Goal: Task Accomplishment & Management: Use online tool/utility

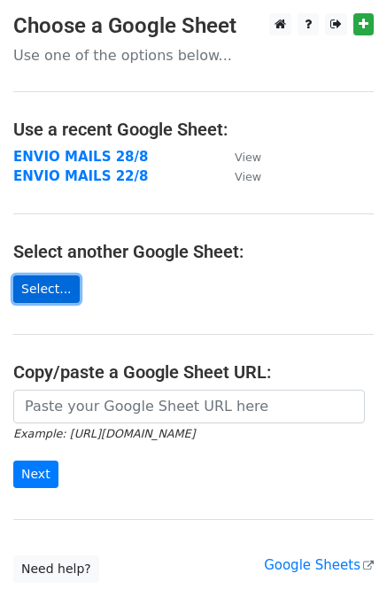
click at [39, 284] on link "Select..." at bounding box center [46, 288] width 66 height 27
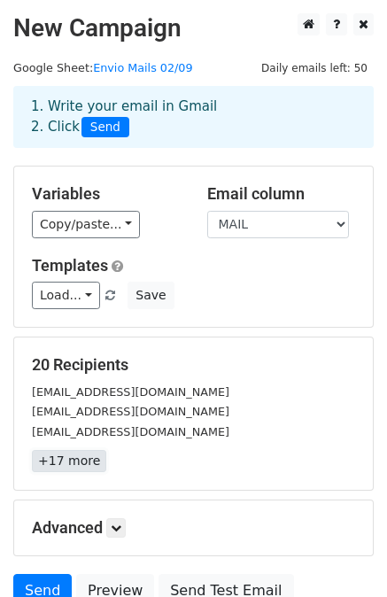
click at [83, 462] on link "+17 more" at bounding box center [69, 461] width 74 height 22
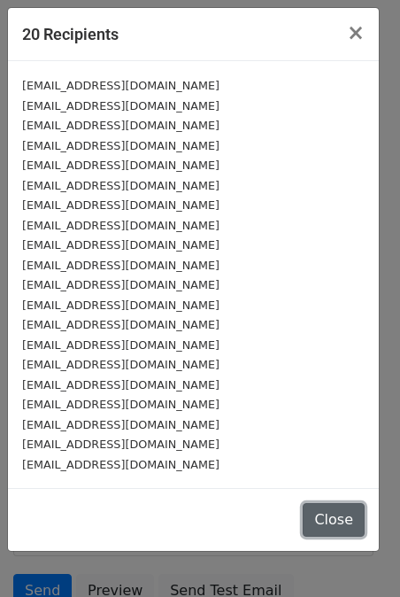
click at [333, 506] on button "Close" at bounding box center [334, 520] width 62 height 34
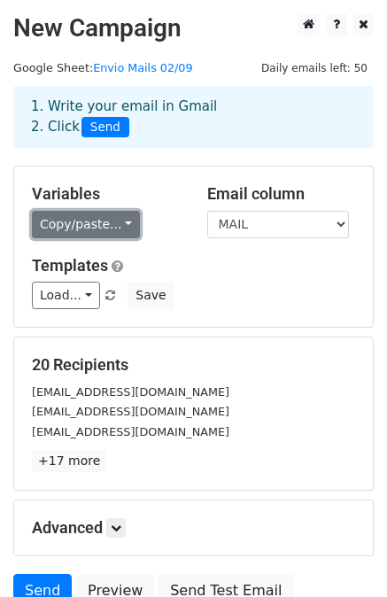
click at [58, 221] on link "Copy/paste..." at bounding box center [86, 224] width 108 height 27
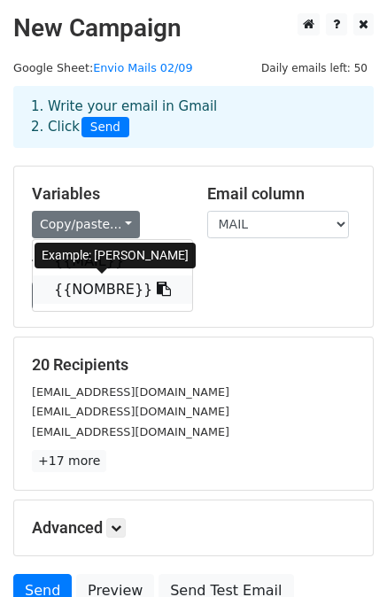
click at [84, 283] on link "{{NOMBRE}}" at bounding box center [112, 289] width 159 height 28
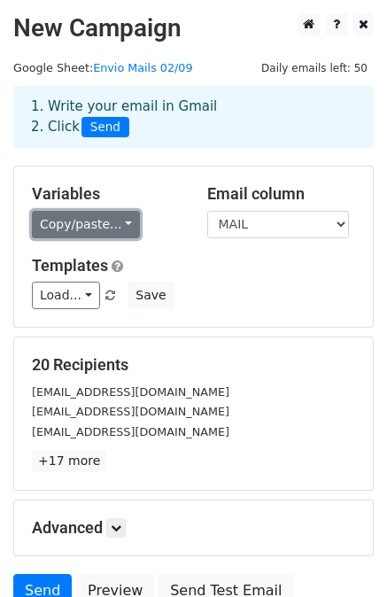
click at [46, 224] on link "Copy/paste..." at bounding box center [86, 224] width 108 height 27
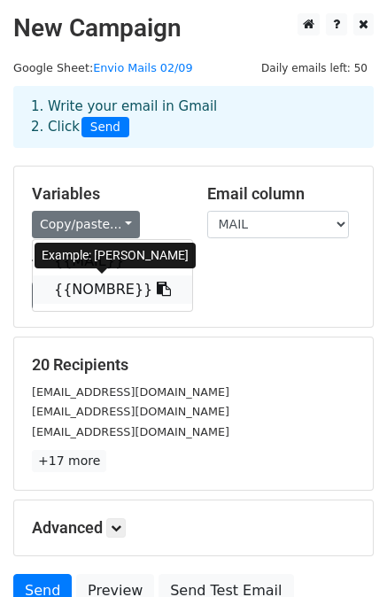
click at [78, 287] on link "{{NOMBRE}}" at bounding box center [112, 289] width 159 height 28
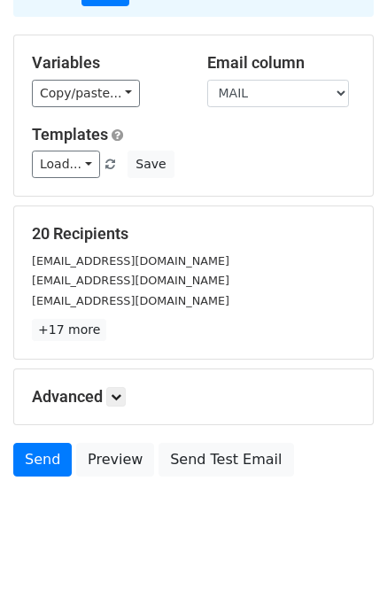
scroll to position [135, 0]
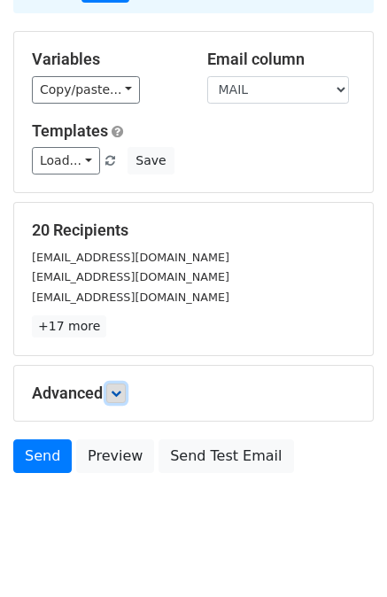
click at [119, 394] on icon at bounding box center [116, 393] width 11 height 11
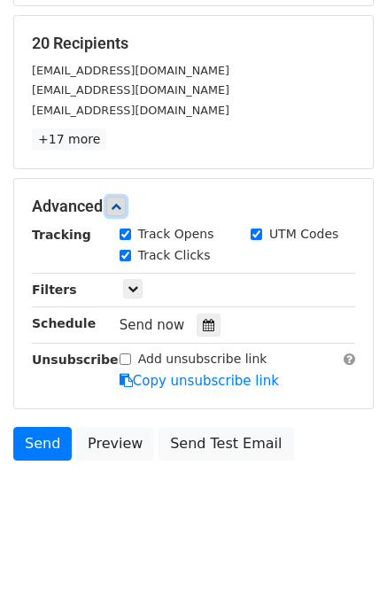
scroll to position [322, 0]
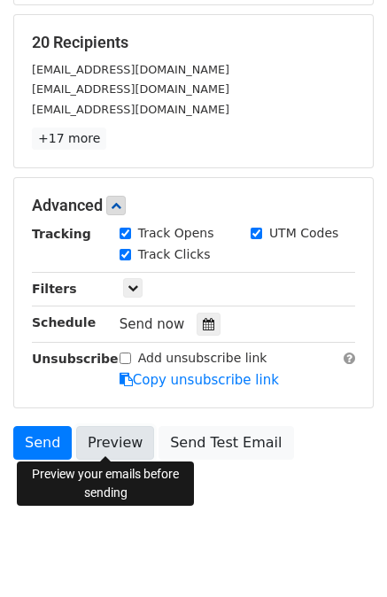
click at [102, 434] on link "Preview" at bounding box center [115, 443] width 78 height 34
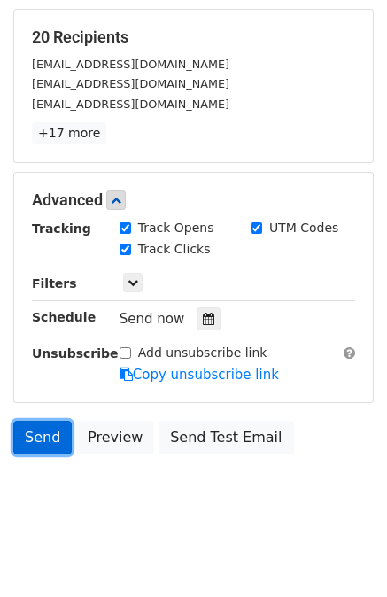
click at [50, 442] on link "Send" at bounding box center [42, 438] width 58 height 34
